Goal: Book appointment/travel/reservation

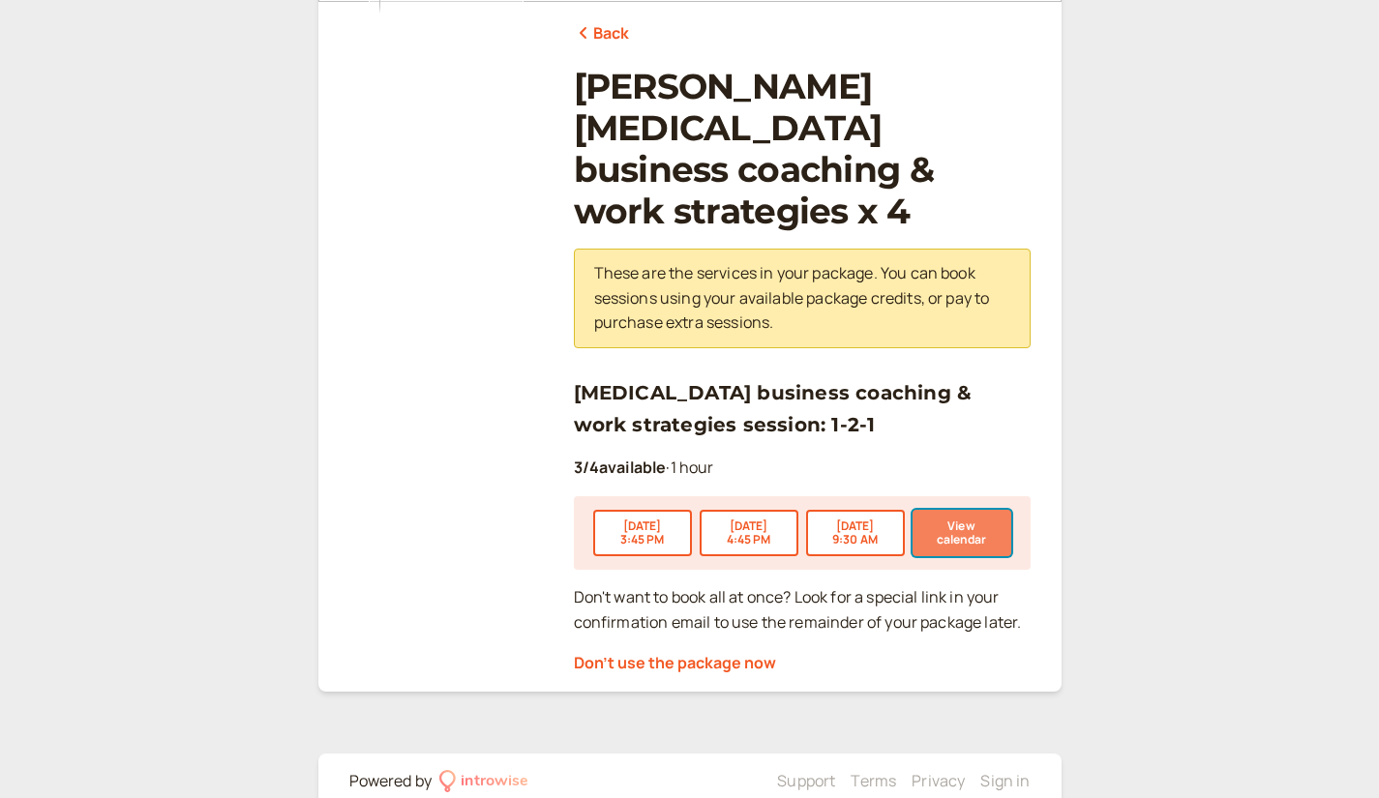
click at [986, 510] on button "View calendar" at bounding box center [961, 533] width 99 height 46
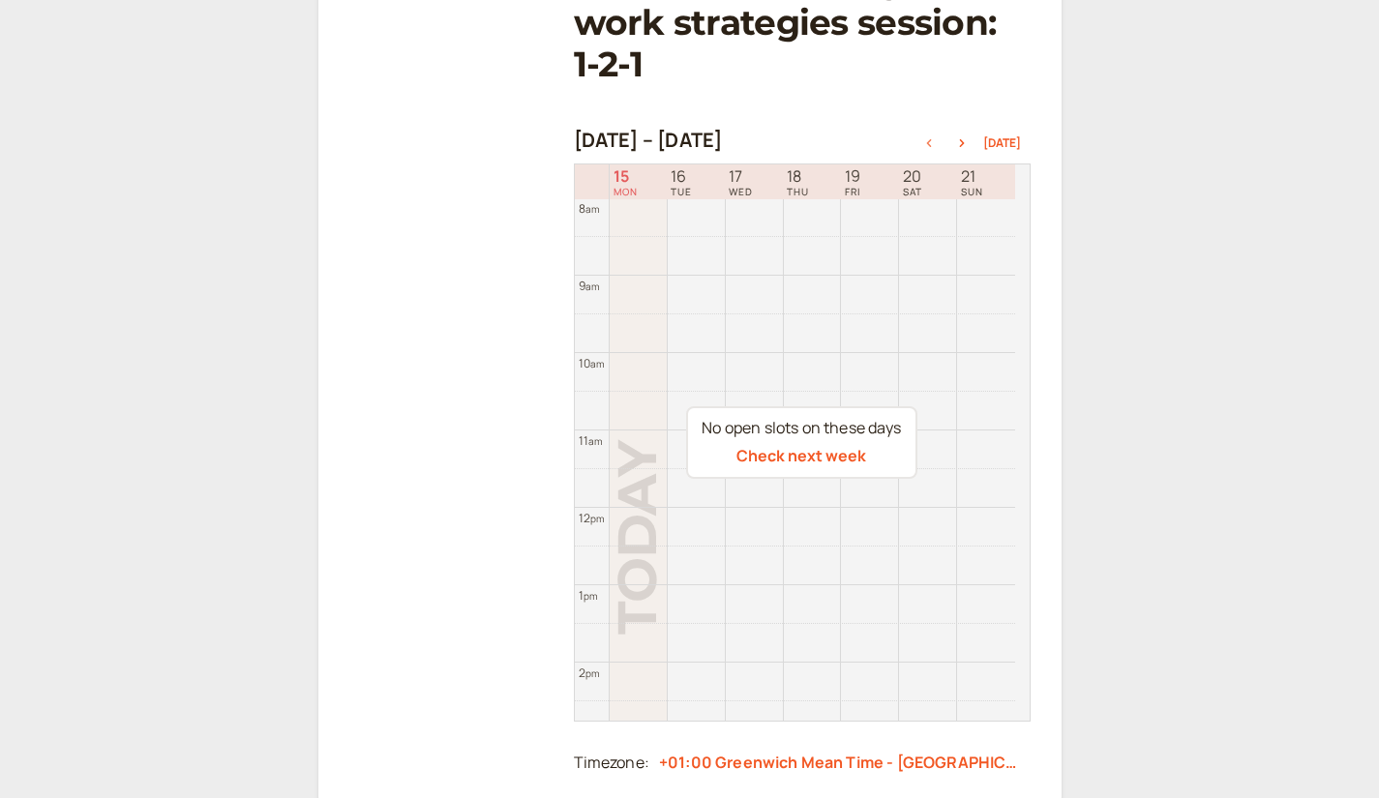
scroll to position [387, 0]
click at [963, 137] on icon "button" at bounding box center [961, 141] width 23 height 8
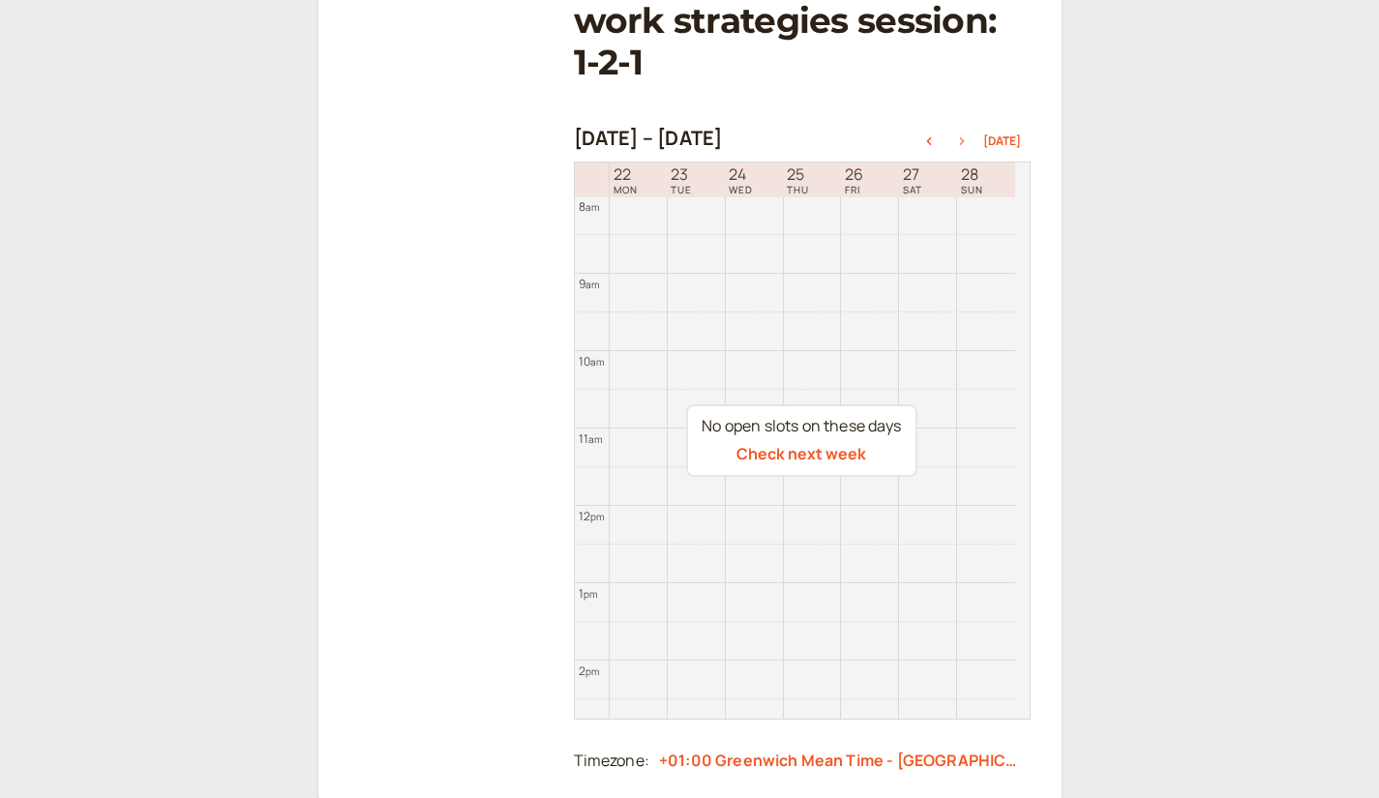
click at [964, 137] on icon "button" at bounding box center [961, 141] width 23 height 8
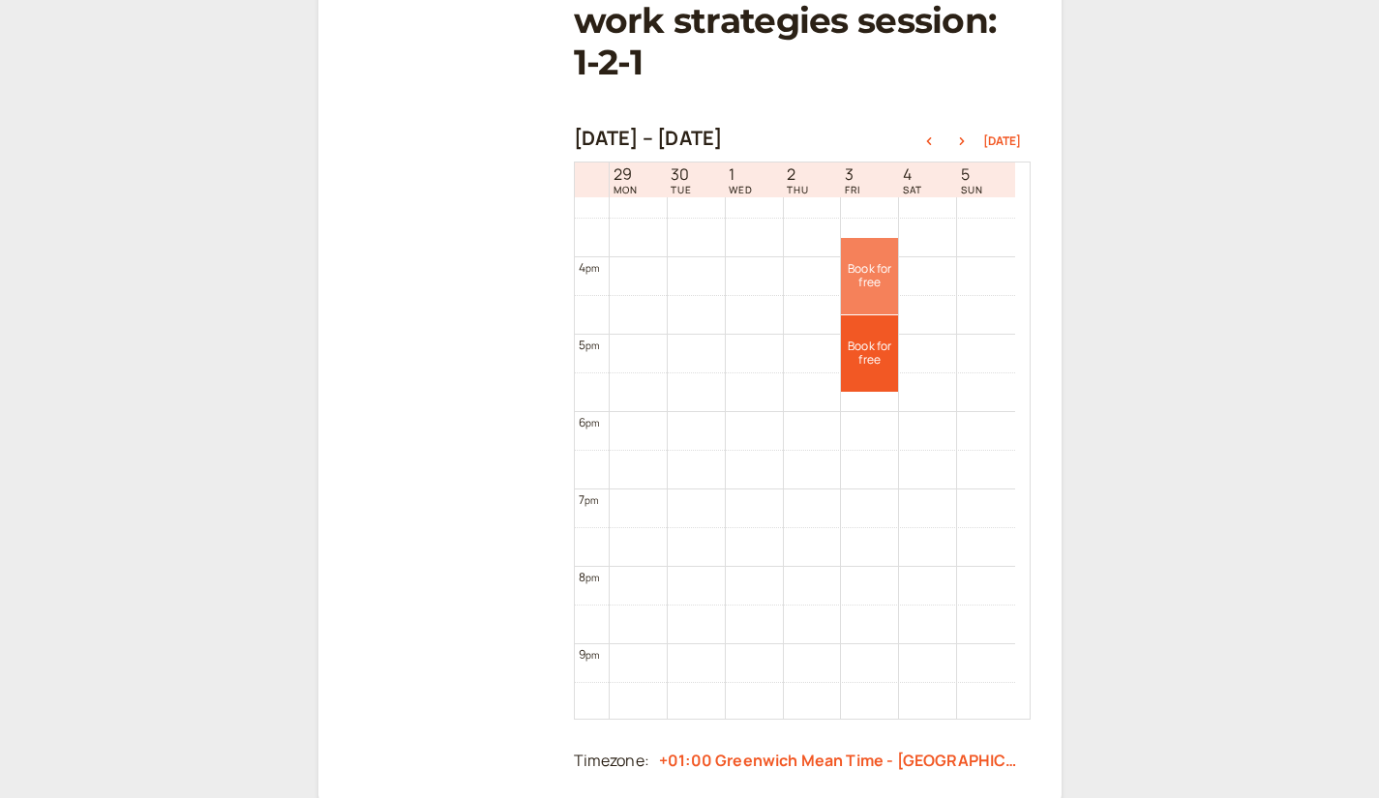
scroll to position [1201, 0]
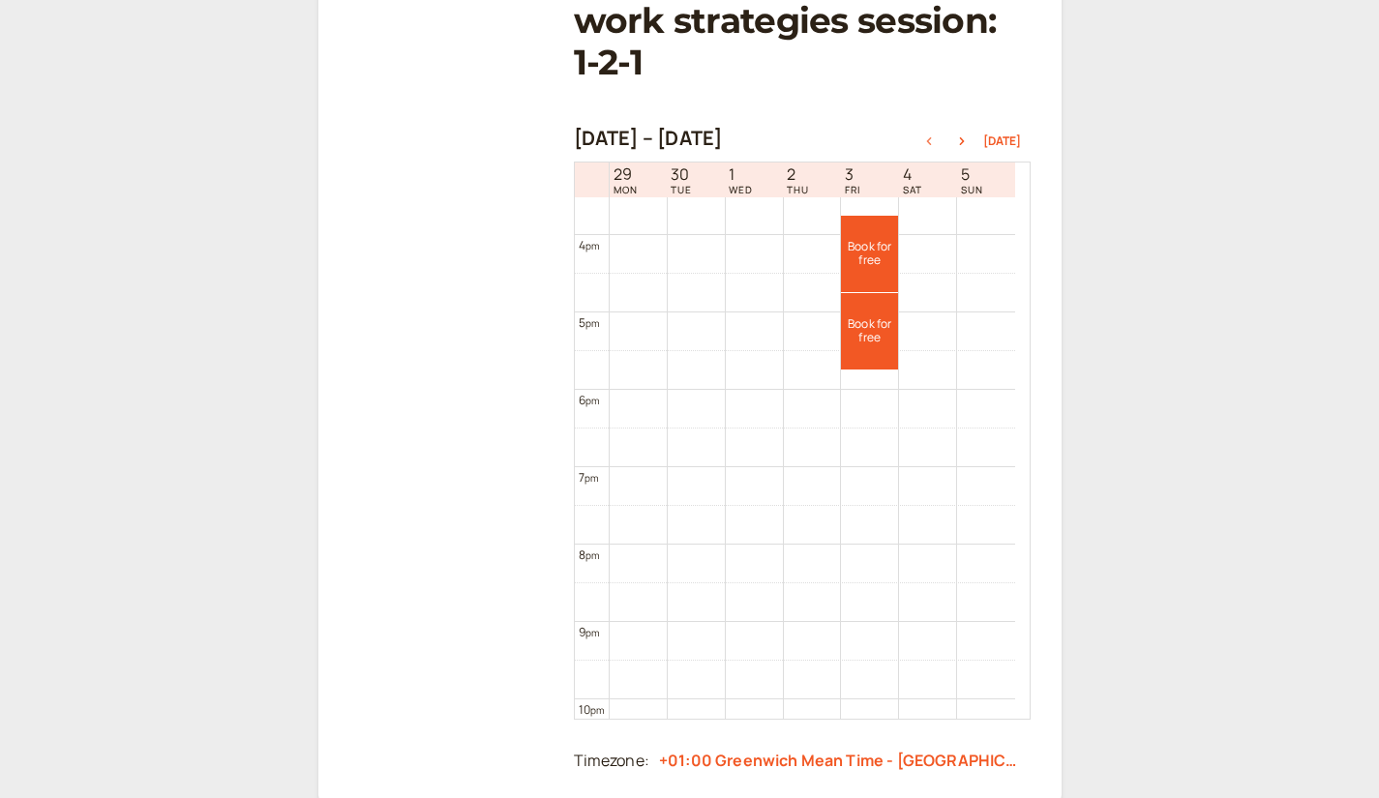
click at [936, 137] on icon "button" at bounding box center [928, 141] width 23 height 8
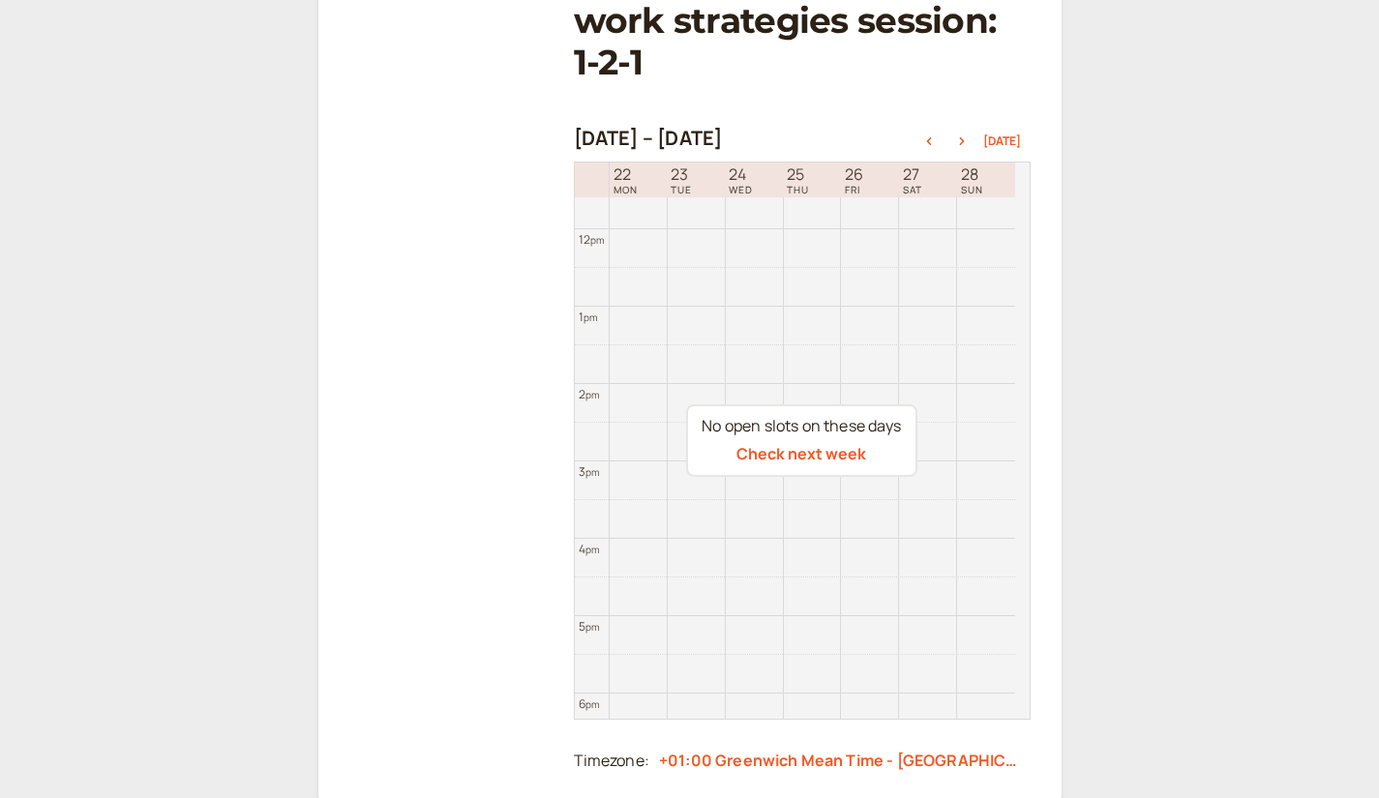
scroll to position [814, 0]
click at [928, 137] on icon "button" at bounding box center [928, 141] width 23 height 8
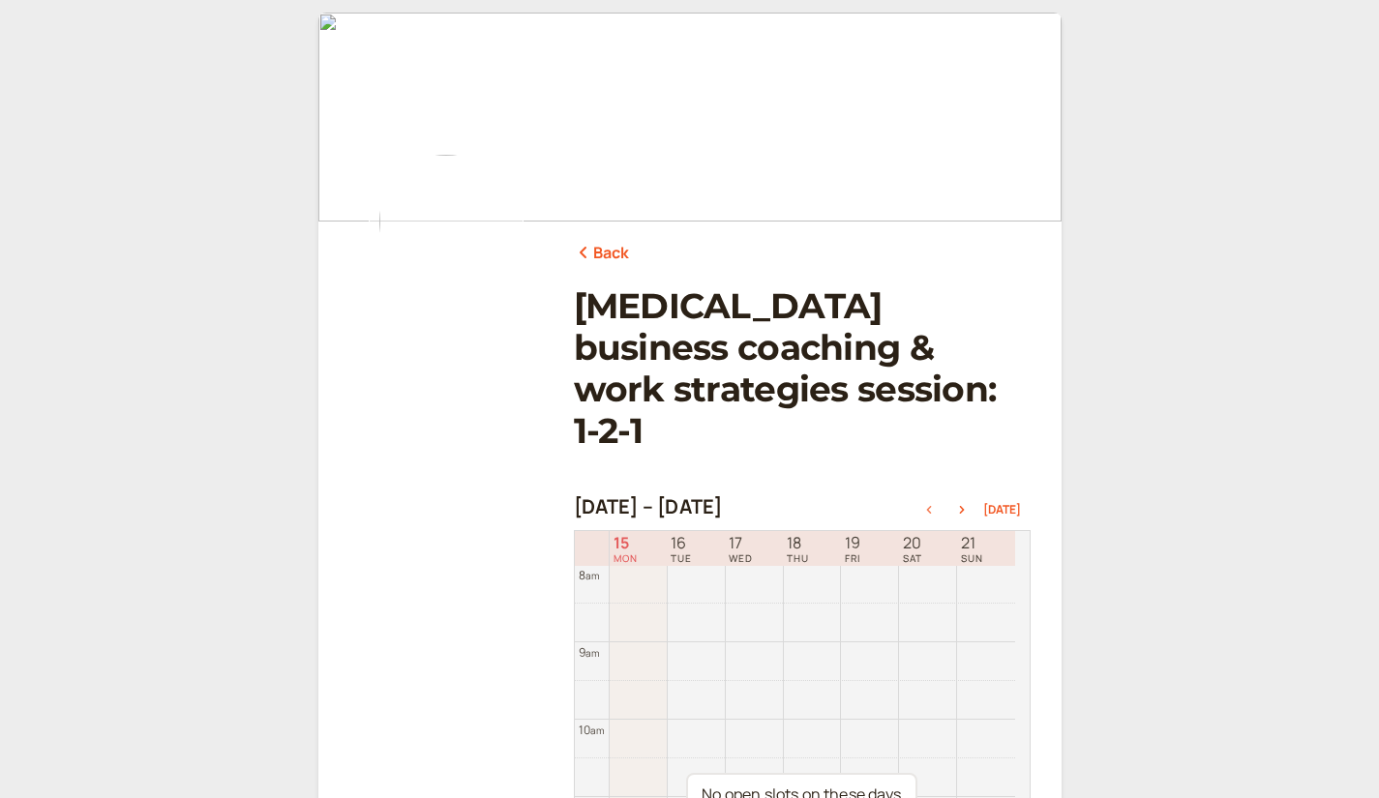
scroll to position [15, 0]
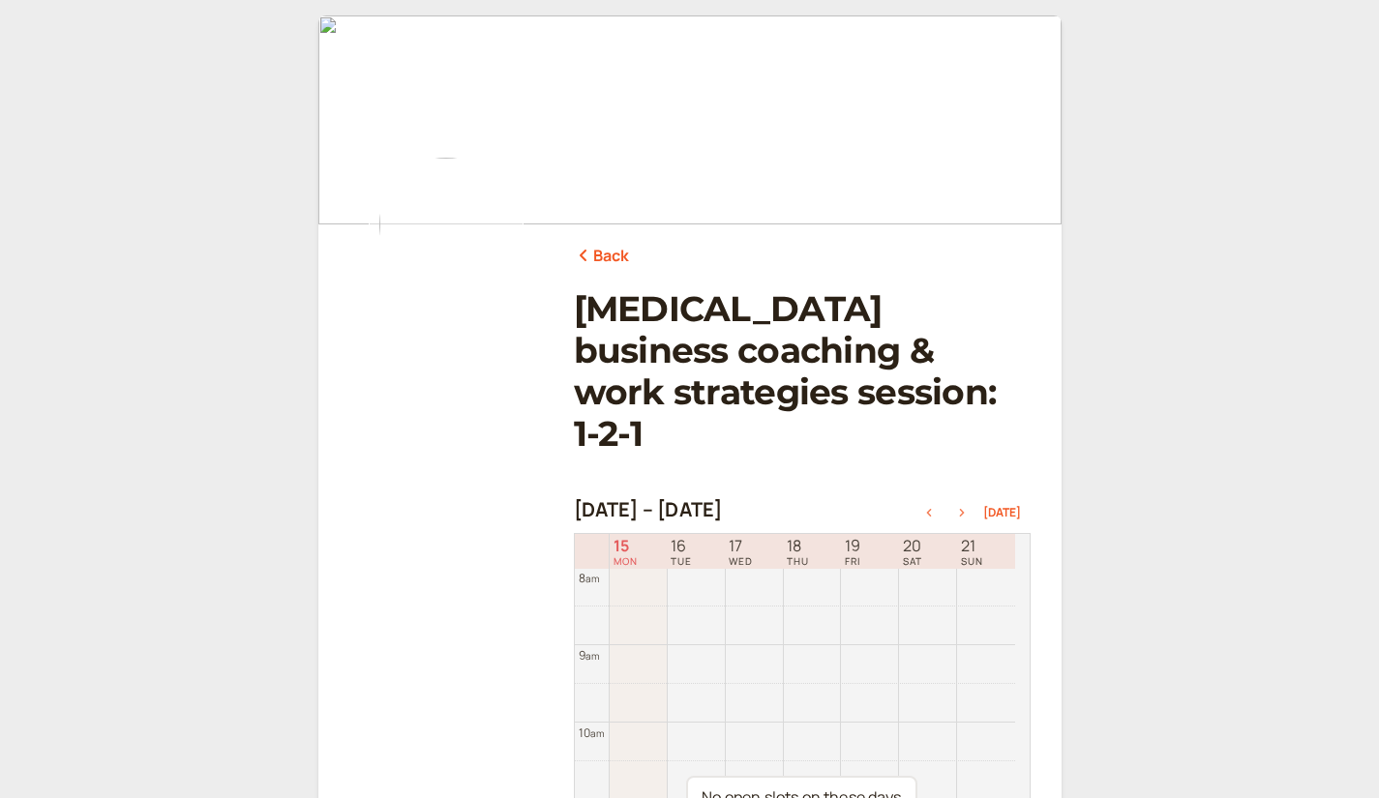
click at [966, 509] on icon "button" at bounding box center [961, 513] width 23 height 8
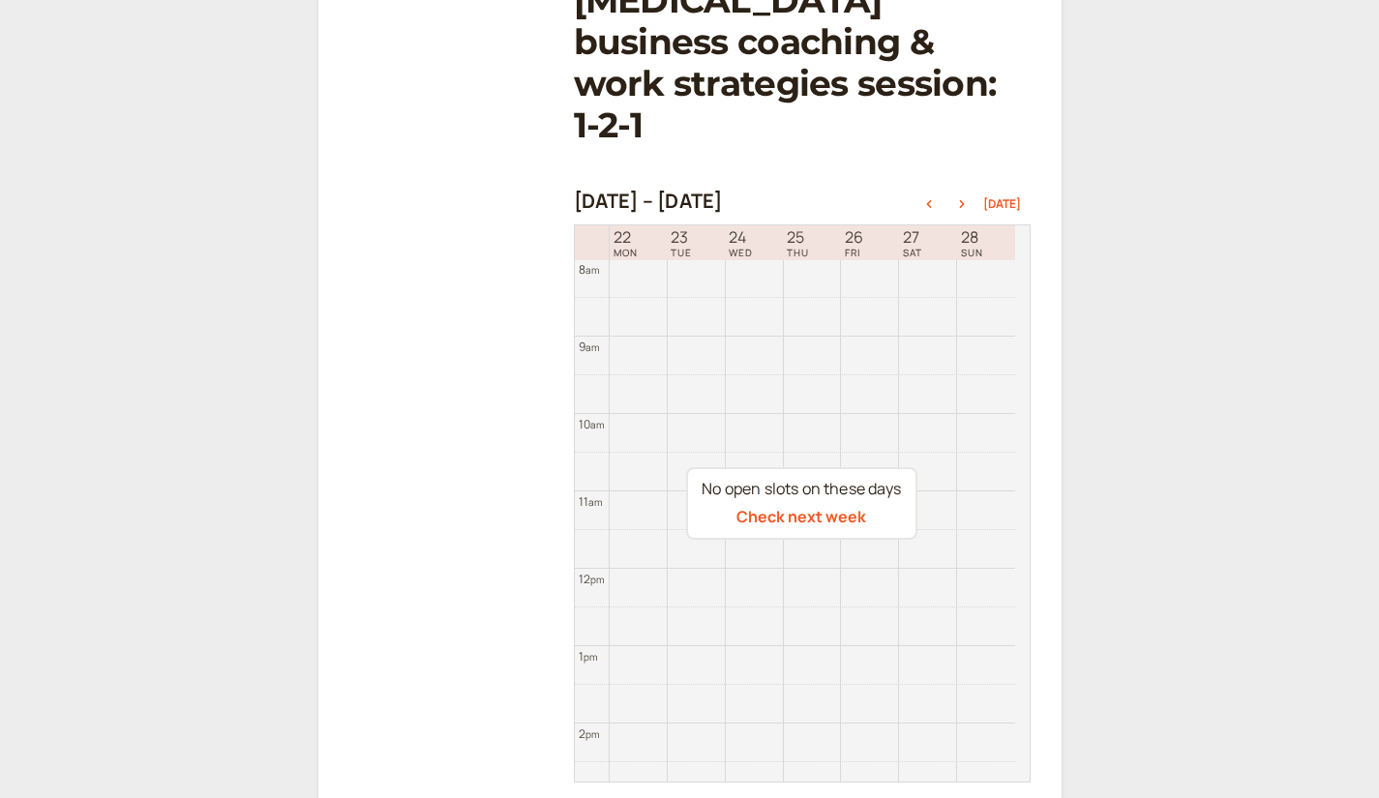
scroll to position [306, 0]
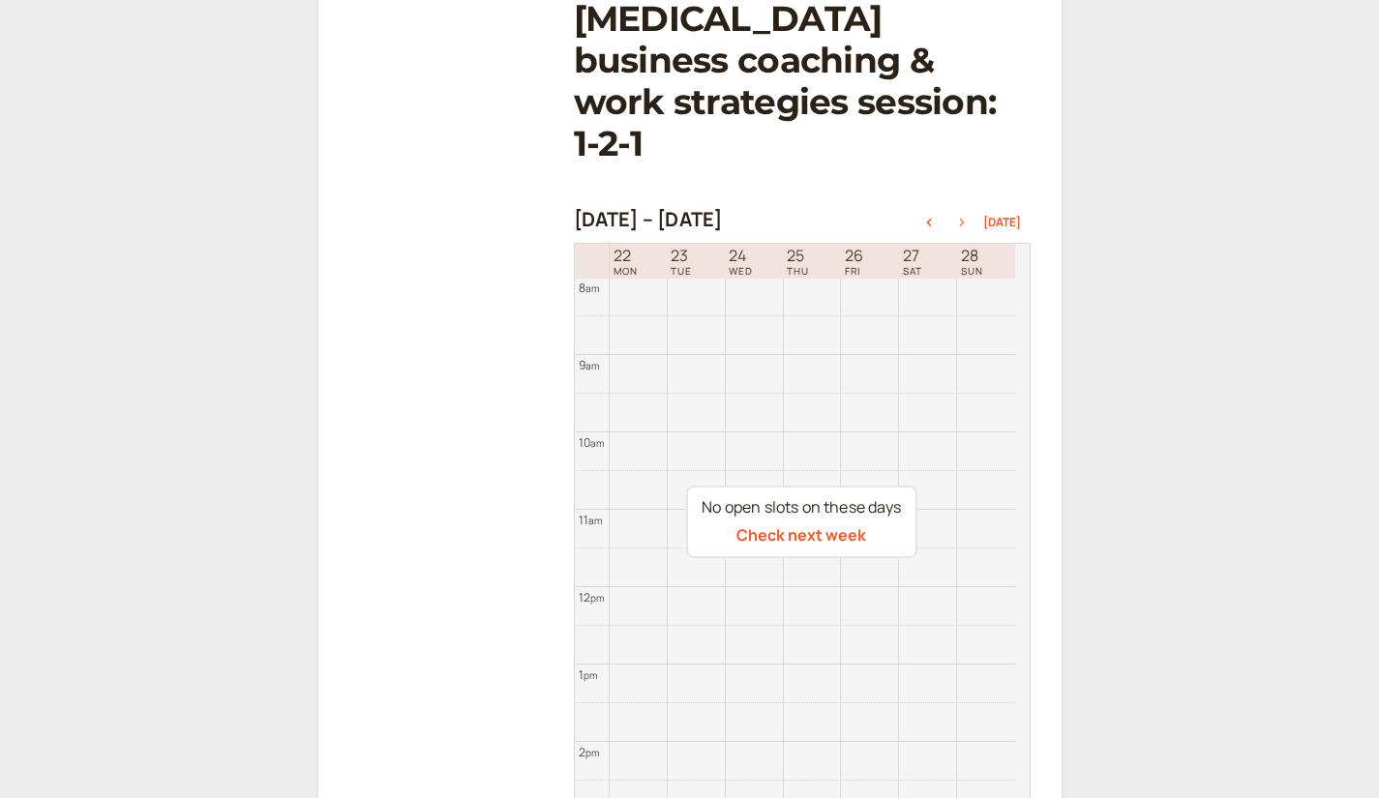
click at [964, 219] on icon "button" at bounding box center [961, 223] width 5 height 8
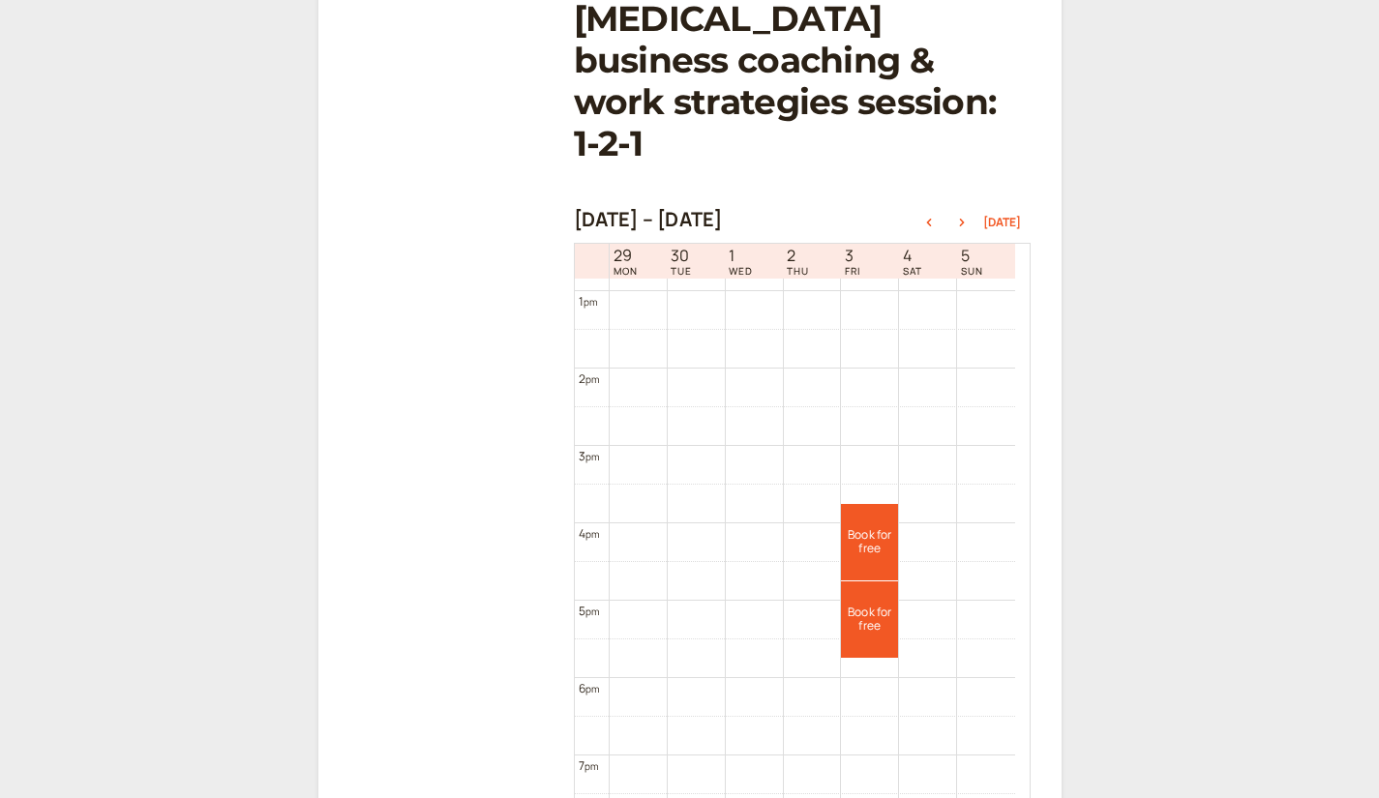
scroll to position [1007, 0]
click at [964, 216] on button "button" at bounding box center [961, 223] width 23 height 14
